Goal: Task Accomplishment & Management: Complete application form

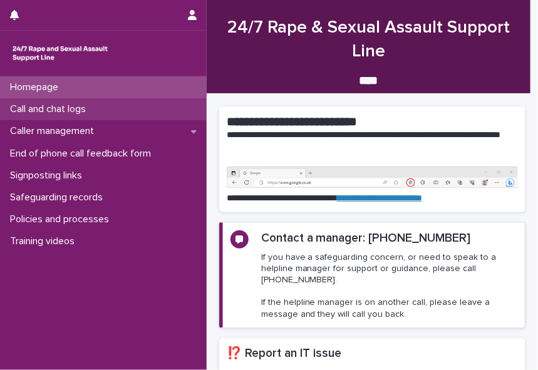
click at [66, 106] on p "Call and chat logs" at bounding box center [50, 109] width 91 height 12
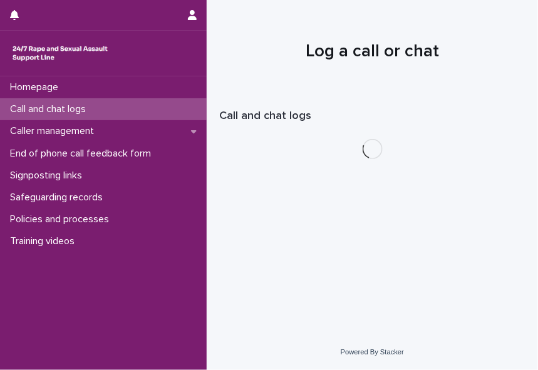
click at [66, 106] on p "Call and chat logs" at bounding box center [50, 109] width 91 height 12
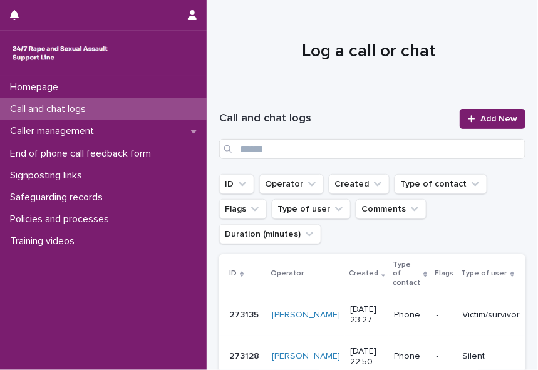
click at [66, 106] on p "Call and chat logs" at bounding box center [50, 109] width 91 height 12
click at [480, 115] on span "Add New" at bounding box center [498, 119] width 37 height 9
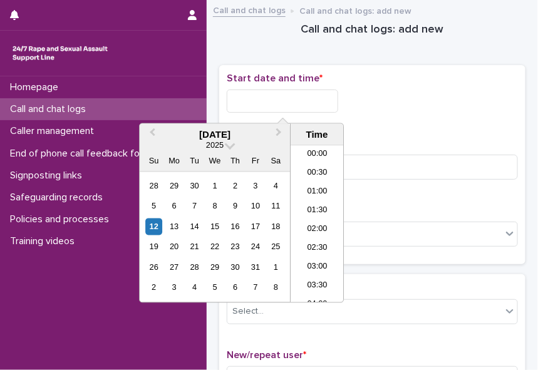
click at [252, 101] on input "text" at bounding box center [282, 101] width 111 height 23
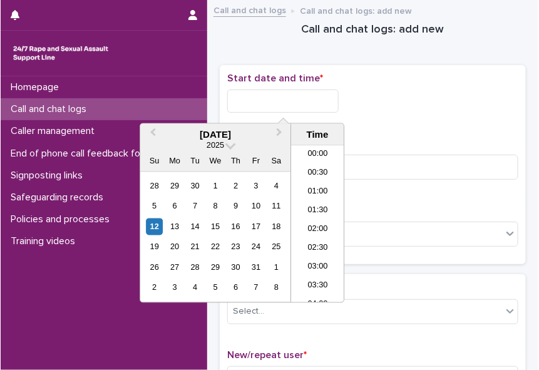
scroll to position [363, 0]
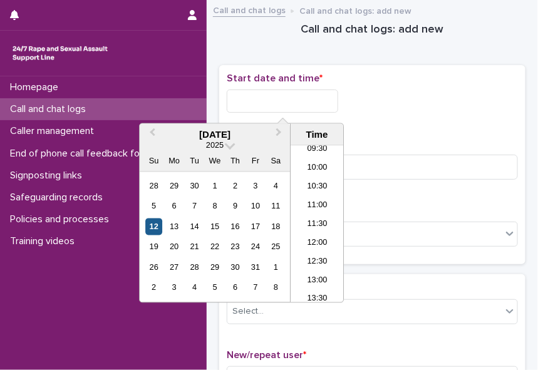
click at [155, 226] on div "12" at bounding box center [153, 227] width 17 height 17
click at [314, 243] on li "12:00" at bounding box center [317, 243] width 53 height 19
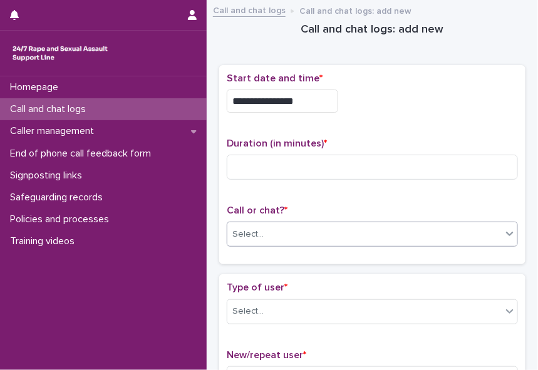
type input "**********"
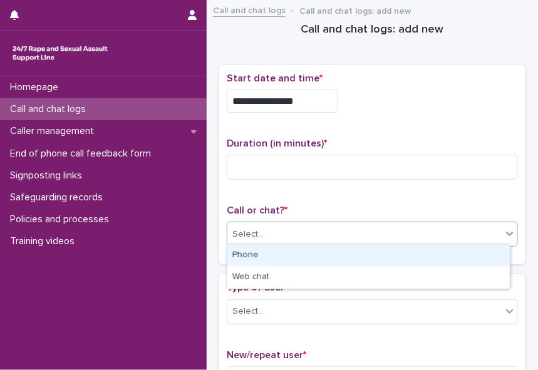
click at [281, 235] on div "Select..." at bounding box center [364, 234] width 274 height 21
click at [272, 258] on div "Phone" at bounding box center [368, 256] width 282 height 22
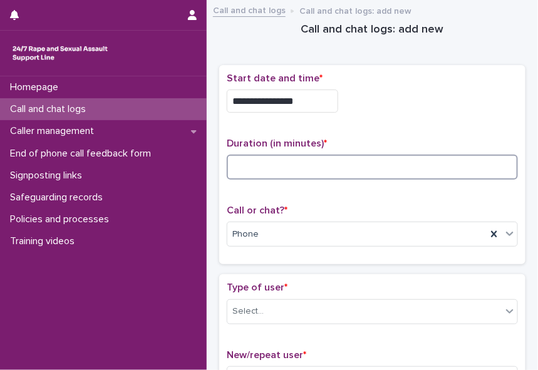
click at [247, 168] on input at bounding box center [372, 167] width 291 height 25
click at [244, 163] on input at bounding box center [372, 167] width 291 height 25
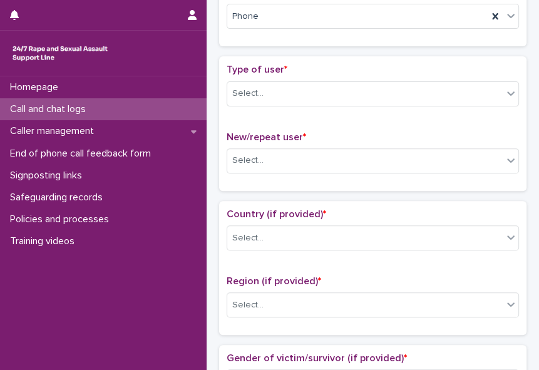
scroll to position [221, 0]
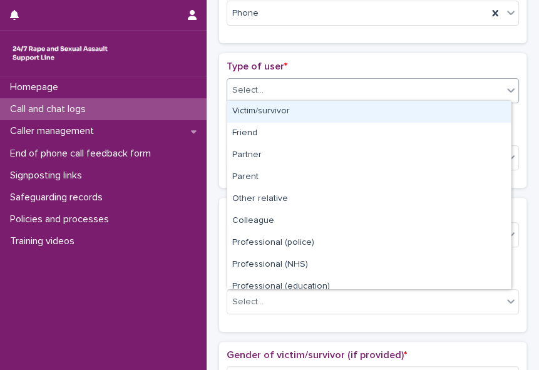
click at [505, 85] on icon at bounding box center [511, 90] width 13 height 13
click at [489, 109] on div "Victim/survivor" at bounding box center [369, 112] width 284 height 22
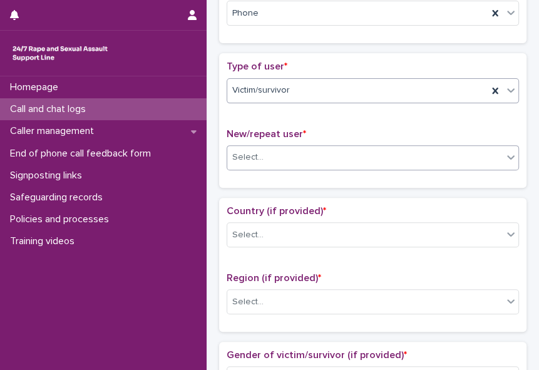
click at [467, 153] on div "Select..." at bounding box center [365, 157] width 276 height 21
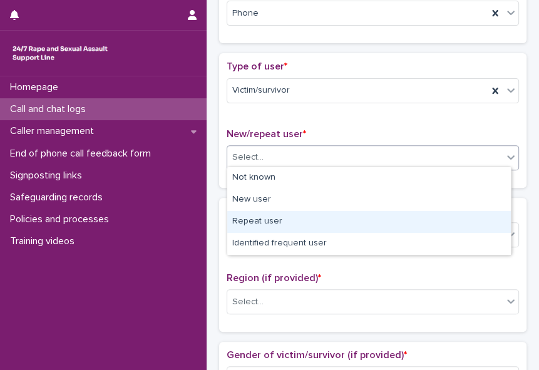
click at [452, 215] on div "Repeat user" at bounding box center [369, 222] width 284 height 22
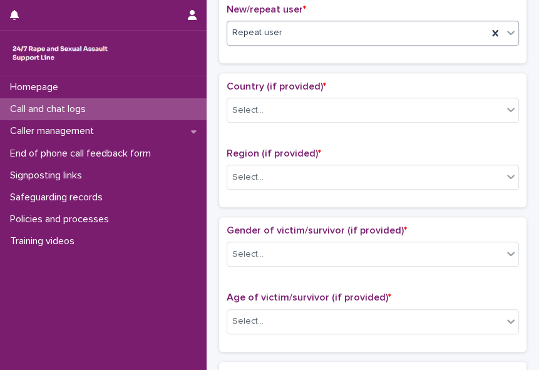
scroll to position [351, 0]
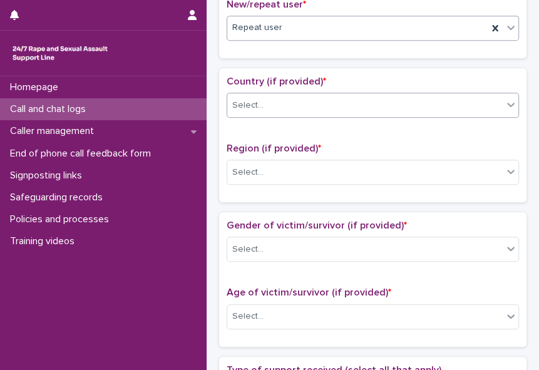
click at [504, 108] on div at bounding box center [511, 104] width 15 height 23
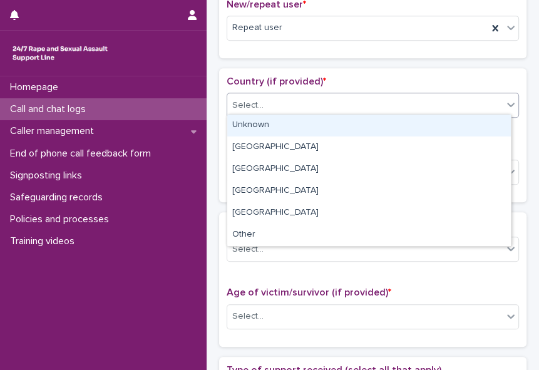
click at [485, 127] on div "Unknown" at bounding box center [369, 126] width 284 height 22
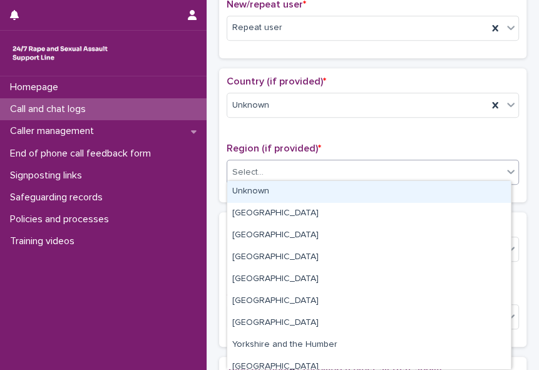
click at [507, 170] on icon at bounding box center [511, 172] width 8 height 4
click at [481, 193] on div "Unknown" at bounding box center [369, 192] width 284 height 22
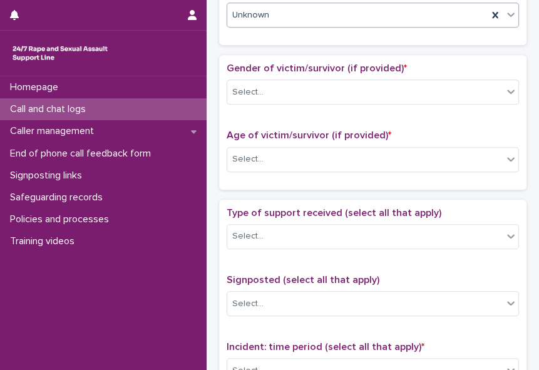
scroll to position [512, 0]
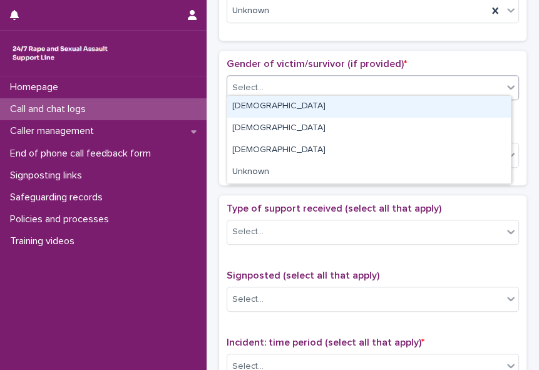
click at [505, 85] on icon at bounding box center [511, 87] width 13 height 13
click at [486, 108] on div "[DEMOGRAPHIC_DATA]" at bounding box center [369, 107] width 284 height 22
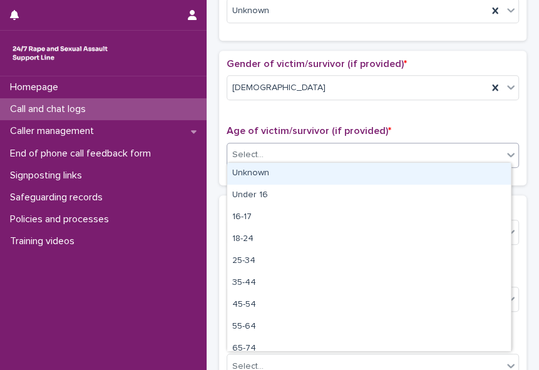
click at [456, 149] on div "Select..." at bounding box center [365, 155] width 276 height 21
click at [435, 173] on div "Unknown" at bounding box center [369, 174] width 284 height 22
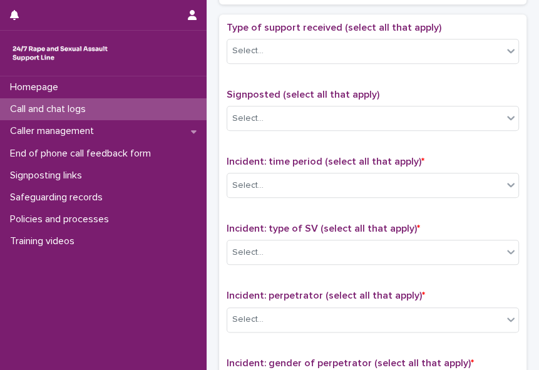
scroll to position [695, 0]
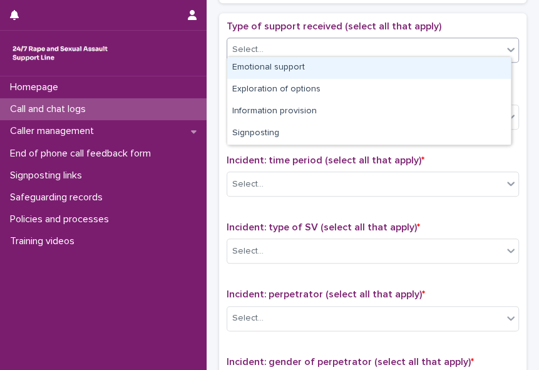
click at [504, 52] on div at bounding box center [511, 49] width 15 height 23
click at [472, 73] on div "Emotional support" at bounding box center [369, 68] width 284 height 22
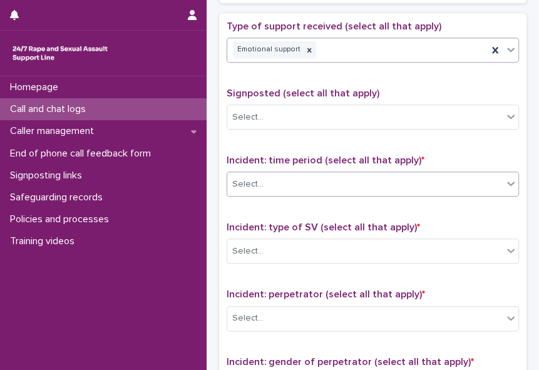
click at [466, 174] on div "Select..." at bounding box center [365, 184] width 276 height 21
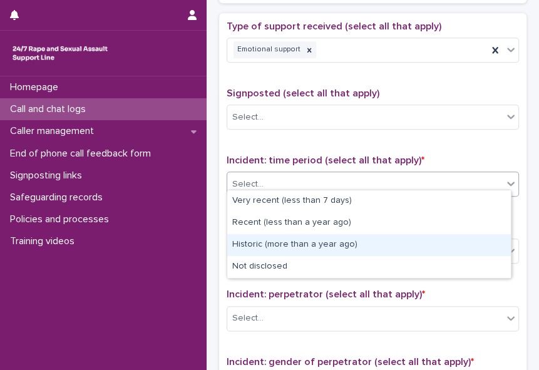
click at [438, 237] on div "Historic (more than a year ago)" at bounding box center [369, 245] width 284 height 22
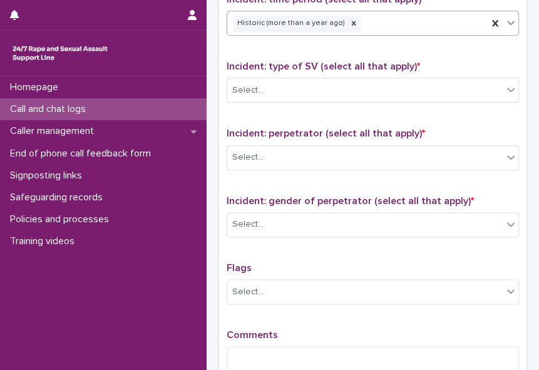
scroll to position [864, 0]
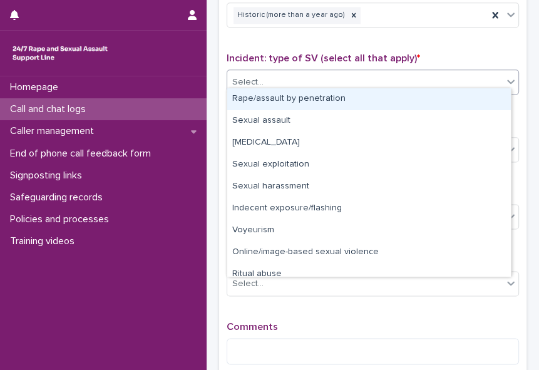
click at [505, 76] on icon at bounding box center [511, 81] width 13 height 13
click at [431, 96] on div "Rape/assault by penetration" at bounding box center [369, 99] width 284 height 22
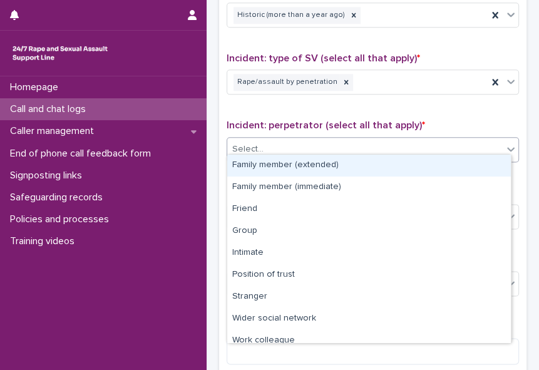
click at [507, 147] on icon at bounding box center [511, 149] width 8 height 4
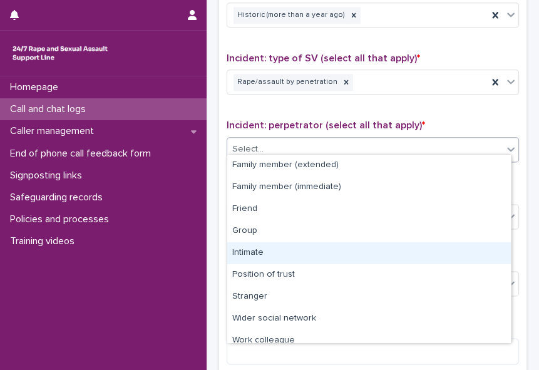
click at [455, 247] on div "Intimate" at bounding box center [369, 253] width 284 height 22
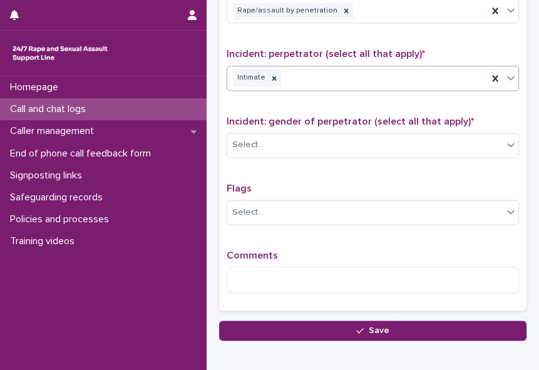
scroll to position [949, 0]
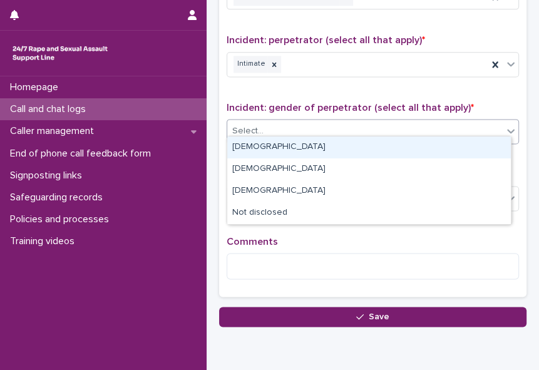
click at [505, 128] on icon at bounding box center [511, 131] width 13 height 13
click at [486, 148] on div "[DEMOGRAPHIC_DATA]" at bounding box center [369, 148] width 284 height 22
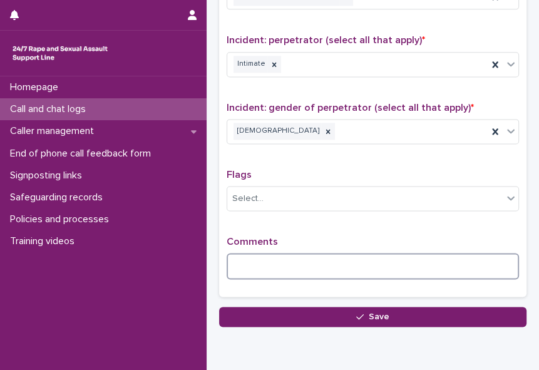
click at [272, 262] on textarea at bounding box center [373, 266] width 292 height 26
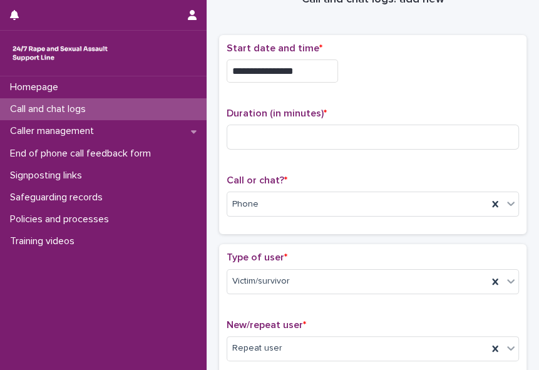
scroll to position [0, 0]
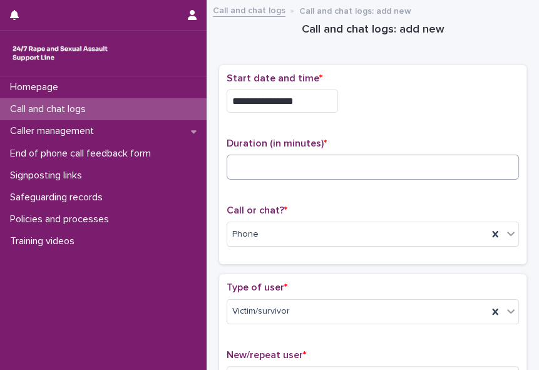
type textarea "**********"
click at [247, 167] on input at bounding box center [373, 167] width 292 height 25
